Goal: Transaction & Acquisition: Purchase product/service

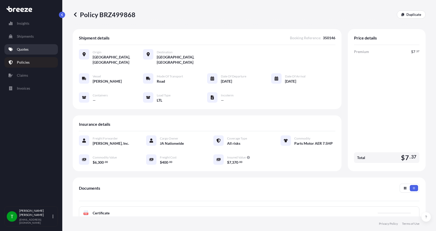
click at [29, 48] on link "Quotes" at bounding box center [30, 49] width 53 height 10
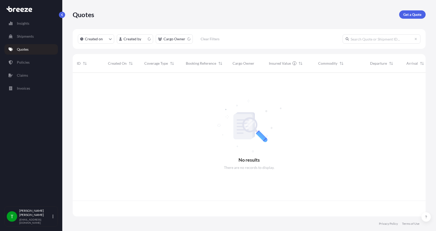
scroll to position [143, 349]
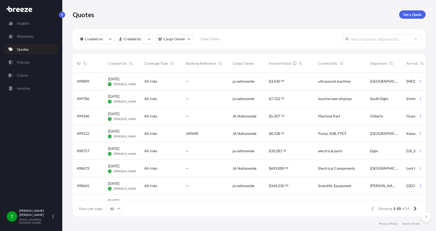
click at [413, 13] on p "Get a Quote" at bounding box center [412, 14] width 18 height 5
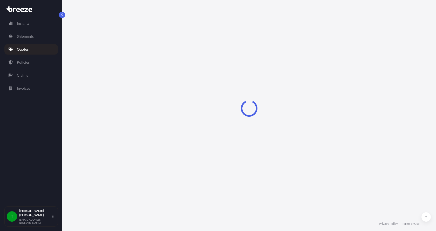
select select "Sea"
select select "1"
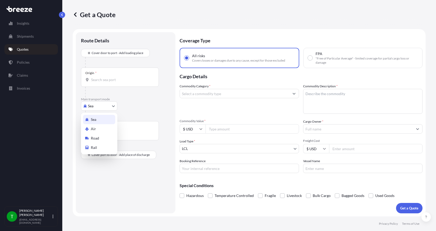
click at [100, 106] on body "Insights Shipments Quotes Policies Claims Invoices T [PERSON_NAME] [EMAIL_ADDRE…" at bounding box center [218, 115] width 436 height 231
click at [98, 138] on span "Road" at bounding box center [95, 138] width 8 height 5
select select "Road"
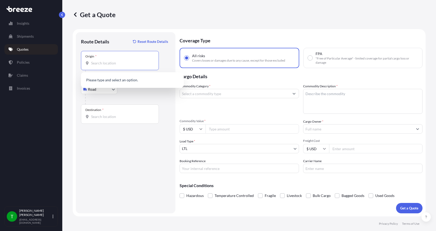
click at [99, 65] on input "Origin *" at bounding box center [121, 62] width 61 height 5
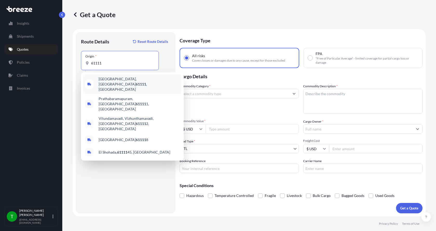
click at [105, 83] on div "[GEOGRAPHIC_DATA] , [GEOGRAPHIC_DATA]" at bounding box center [132, 84] width 99 height 20
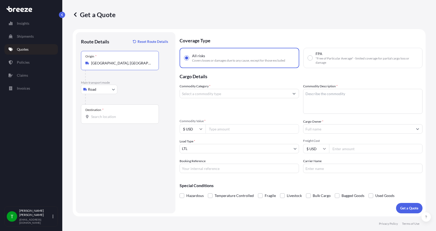
type input "[GEOGRAPHIC_DATA], [GEOGRAPHIC_DATA]"
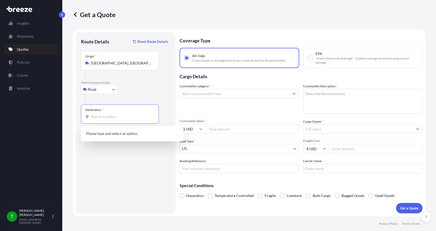
click at [95, 116] on input "Destination *" at bounding box center [121, 116] width 61 height 5
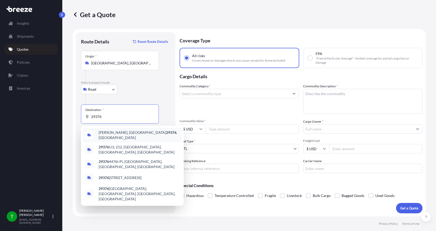
click at [104, 135] on span "[PERSON_NAME], SC 29376 , [GEOGRAPHIC_DATA]" at bounding box center [139, 135] width 81 height 10
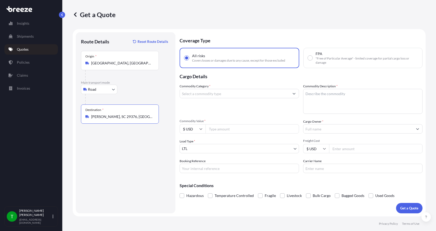
type input "[PERSON_NAME], SC 29376, [GEOGRAPHIC_DATA]"
click at [206, 93] on input "Commodity Category *" at bounding box center [235, 93] width 110 height 9
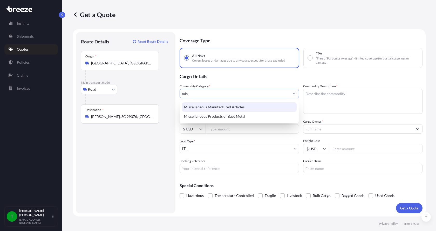
click at [202, 104] on div "Miscellaneous Manufactured Articles" at bounding box center [239, 106] width 115 height 9
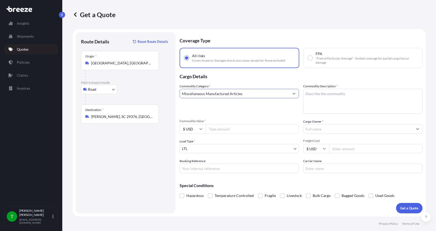
type input "Miscellaneous Manufactured Articles"
click at [315, 91] on textarea "Commodity Description *" at bounding box center [362, 101] width 119 height 25
click at [312, 96] on textarea "Commodity Description *" at bounding box center [362, 101] width 119 height 25
type textarea "Parts AER Powersection 10HP"
click at [253, 132] on input "Commodity Value *" at bounding box center [252, 128] width 93 height 9
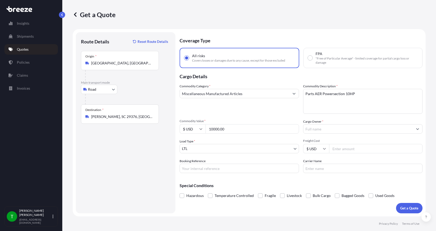
type input "10000.00"
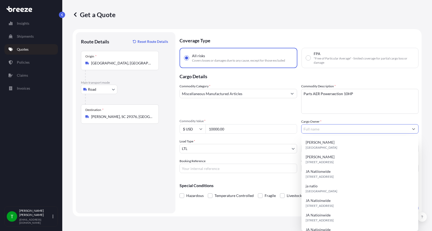
click at [341, 128] on input "Cargo Owner *" at bounding box center [356, 128] width 108 height 9
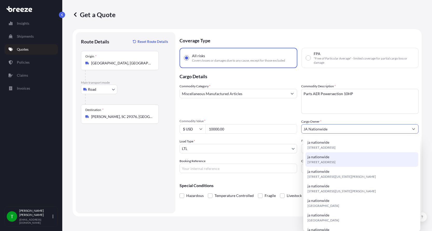
type input "JA Nationwide"
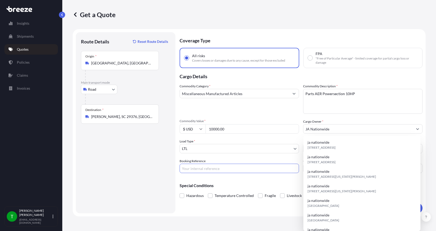
click at [252, 169] on input "Booking Reference" at bounding box center [239, 168] width 119 height 9
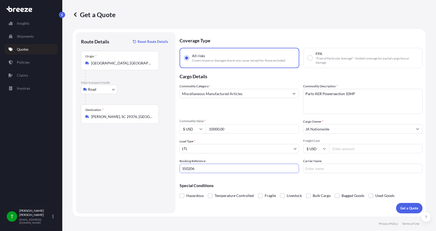
type input "350206"
click at [346, 146] on input "Freight Cost" at bounding box center [375, 148] width 93 height 9
type input "410.00"
click at [335, 167] on input "Carrier Name" at bounding box center [362, 168] width 119 height 9
type input "Roadrunner"
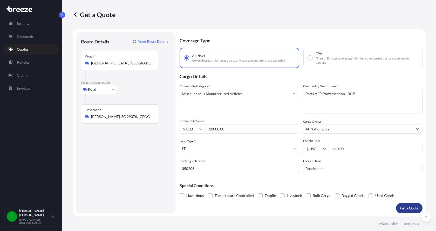
click at [411, 204] on button "Get a Quote" at bounding box center [409, 208] width 26 height 10
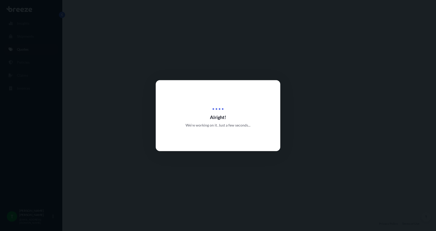
select select "Road"
select select "1"
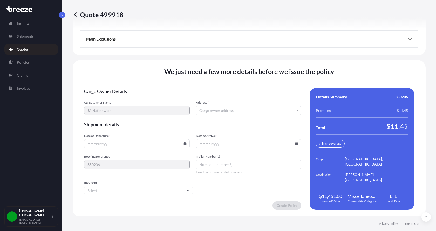
scroll to position [683, 0]
click at [214, 105] on input "Address *" at bounding box center [249, 109] width 106 height 9
click at [214, 111] on input "Address *" at bounding box center [249, 109] width 106 height 9
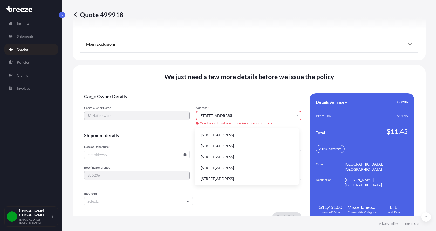
click at [209, 134] on li "[STREET_ADDRESS]" at bounding box center [247, 135] width 100 height 10
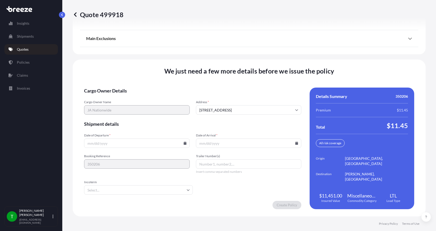
type input "[STREET_ADDRESS]"
click at [142, 143] on input "Date of Departure *" at bounding box center [137, 142] width 106 height 9
click at [181, 144] on input "Date of Departure *" at bounding box center [137, 142] width 106 height 9
click at [184, 144] on icon at bounding box center [185, 142] width 3 height 3
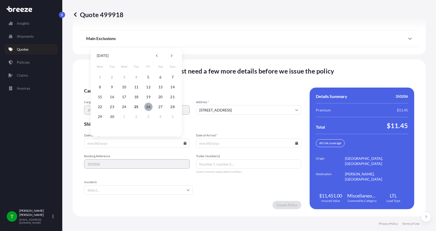
click at [149, 107] on button "26" at bounding box center [148, 107] width 8 height 8
type input "[DATE]"
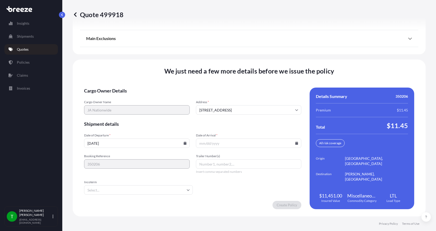
click at [148, 117] on button "26" at bounding box center [145, 119] width 6 height 5
click at [295, 141] on icon at bounding box center [296, 142] width 3 height 3
click at [281, 57] on icon at bounding box center [282, 55] width 2 height 3
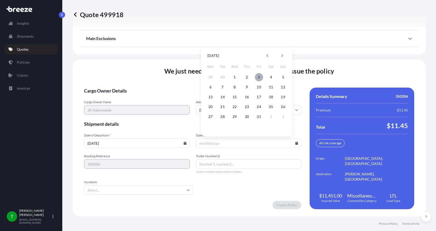
click at [258, 77] on button "3" at bounding box center [259, 77] width 8 height 8
type input "[DATE]"
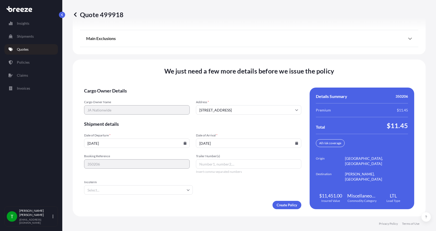
click at [258, 101] on button "3" at bounding box center [256, 103] width 6 height 5
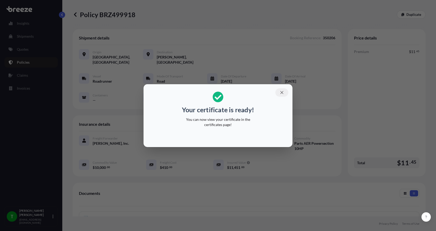
click at [284, 92] on icon "button" at bounding box center [282, 92] width 5 height 5
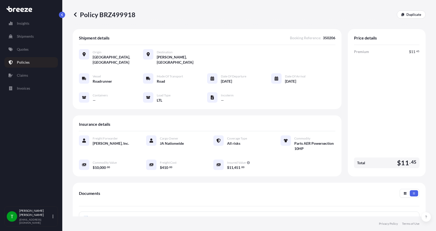
click at [86, 215] on icon at bounding box center [86, 217] width 4 height 5
